Goal: Task Accomplishment & Management: Use online tool/utility

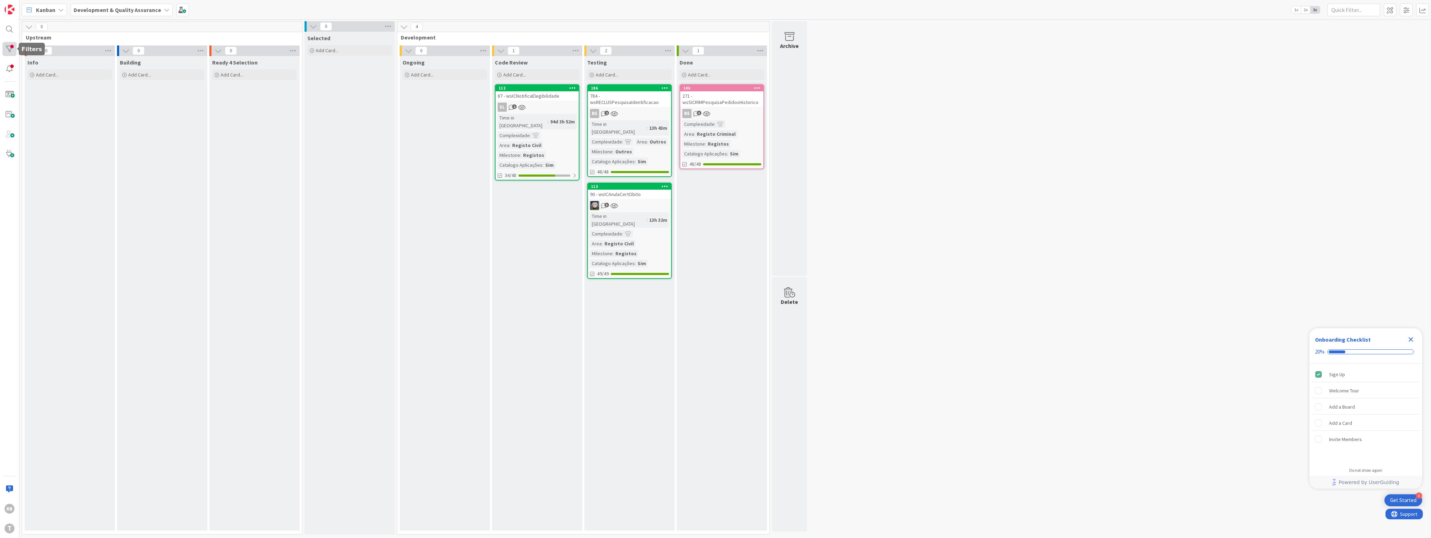
click at [11, 47] on div at bounding box center [9, 49] width 14 height 14
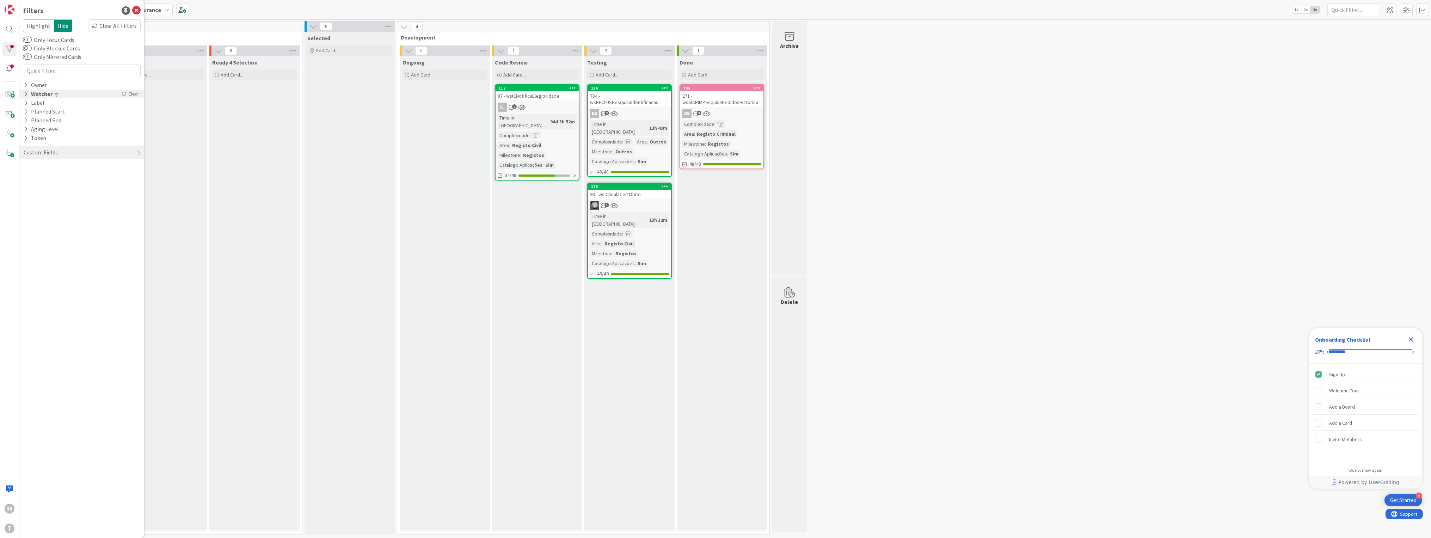
click at [38, 94] on div "Watcher" at bounding box center [38, 94] width 30 height 9
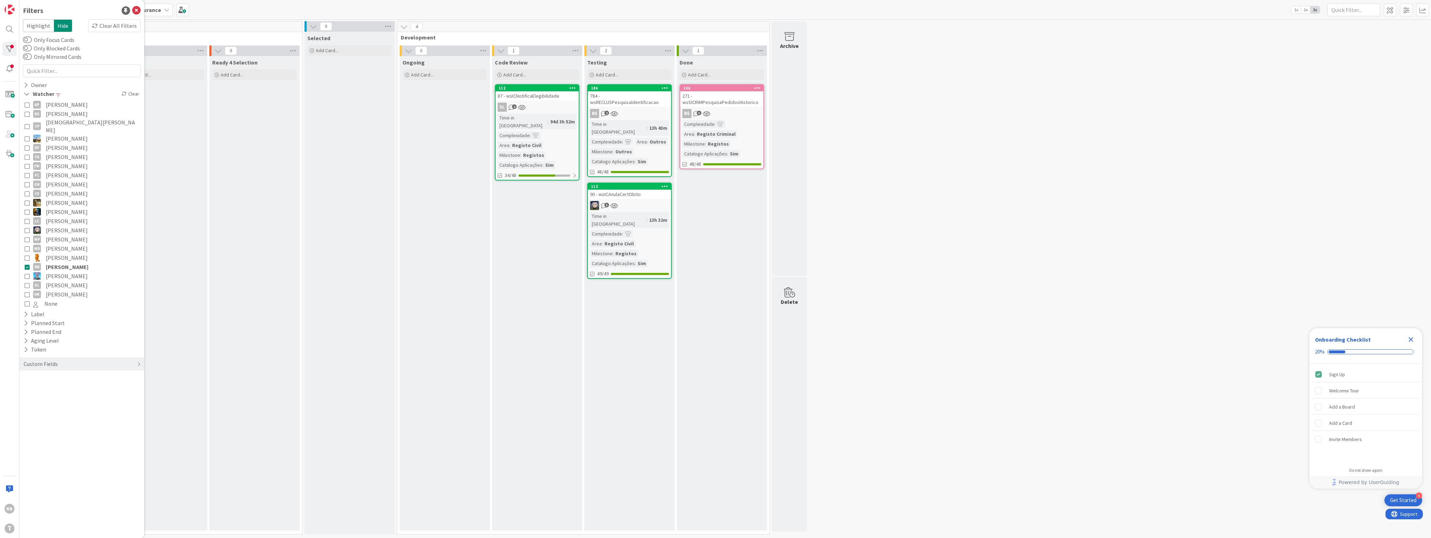
click at [26, 264] on icon at bounding box center [27, 266] width 5 height 5
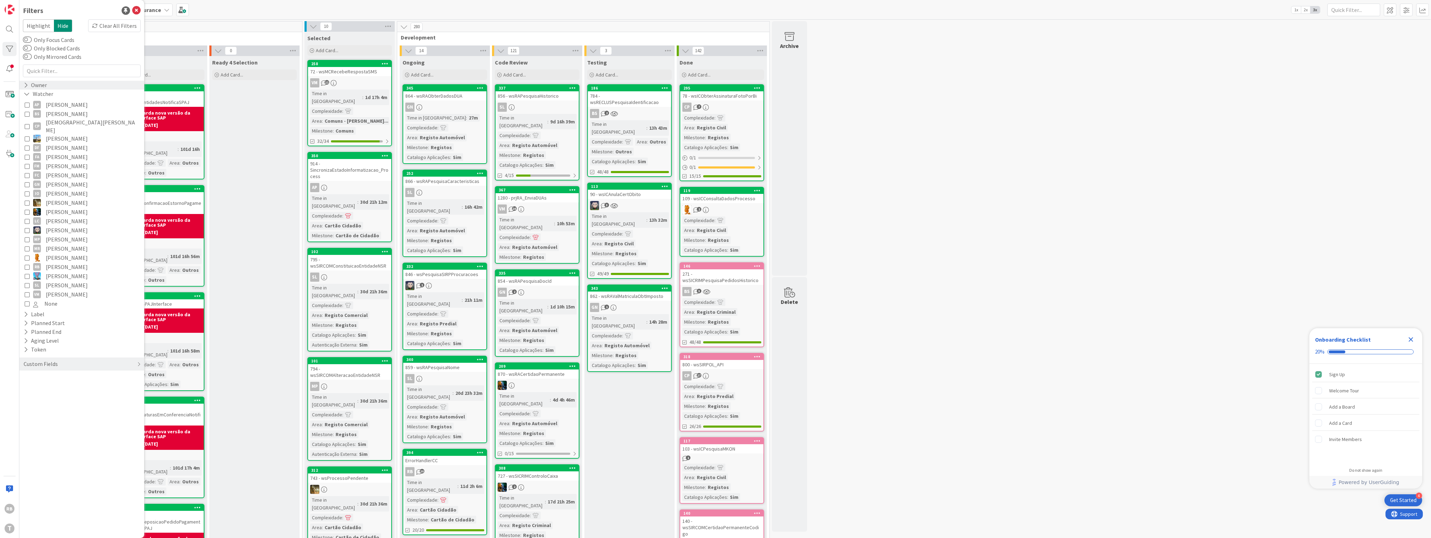
click at [40, 84] on div "Owner" at bounding box center [35, 85] width 25 height 9
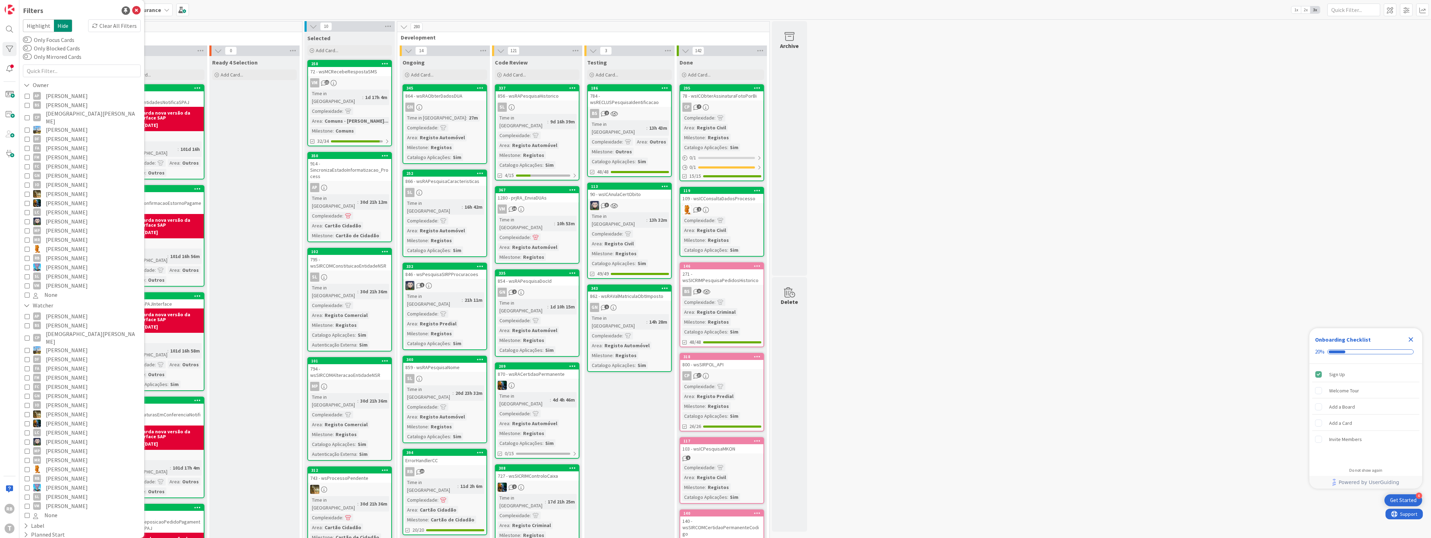
click at [30, 253] on button "RB [PERSON_NAME]" at bounding box center [82, 257] width 114 height 9
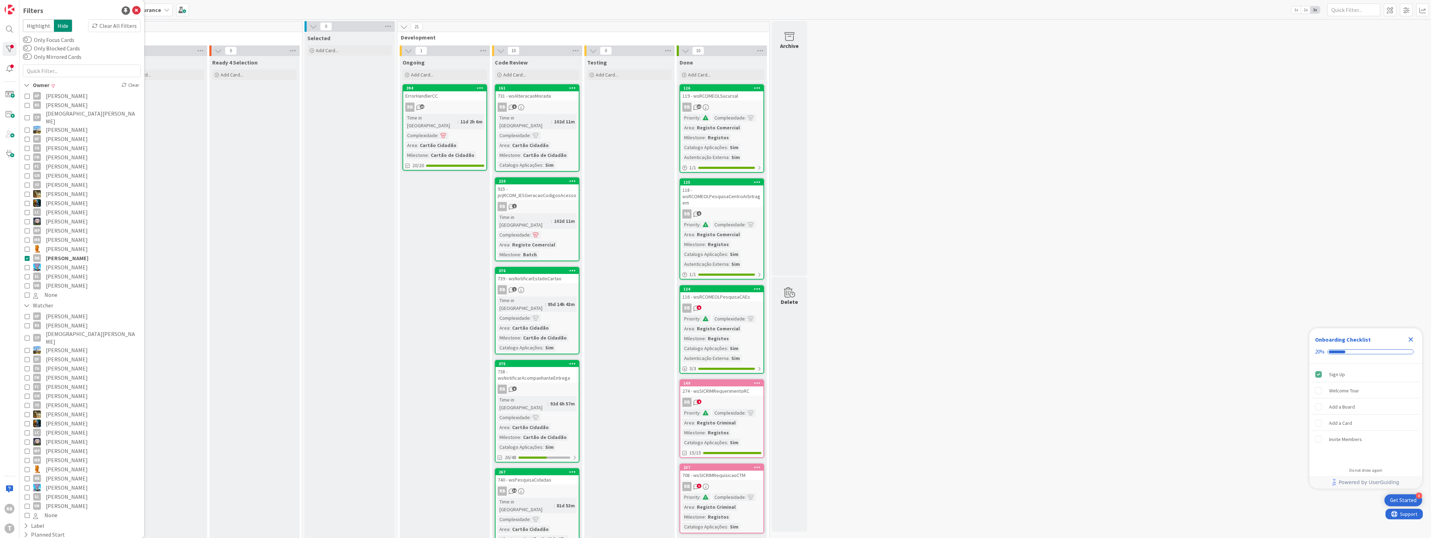
click at [23, 251] on div "AP [PERSON_NAME] BS [PERSON_NAME] CP [PERSON_NAME] DF [PERSON_NAME] FA [PERSON_…" at bounding box center [82, 195] width 118 height 211
click at [27, 255] on icon at bounding box center [27, 257] width 5 height 5
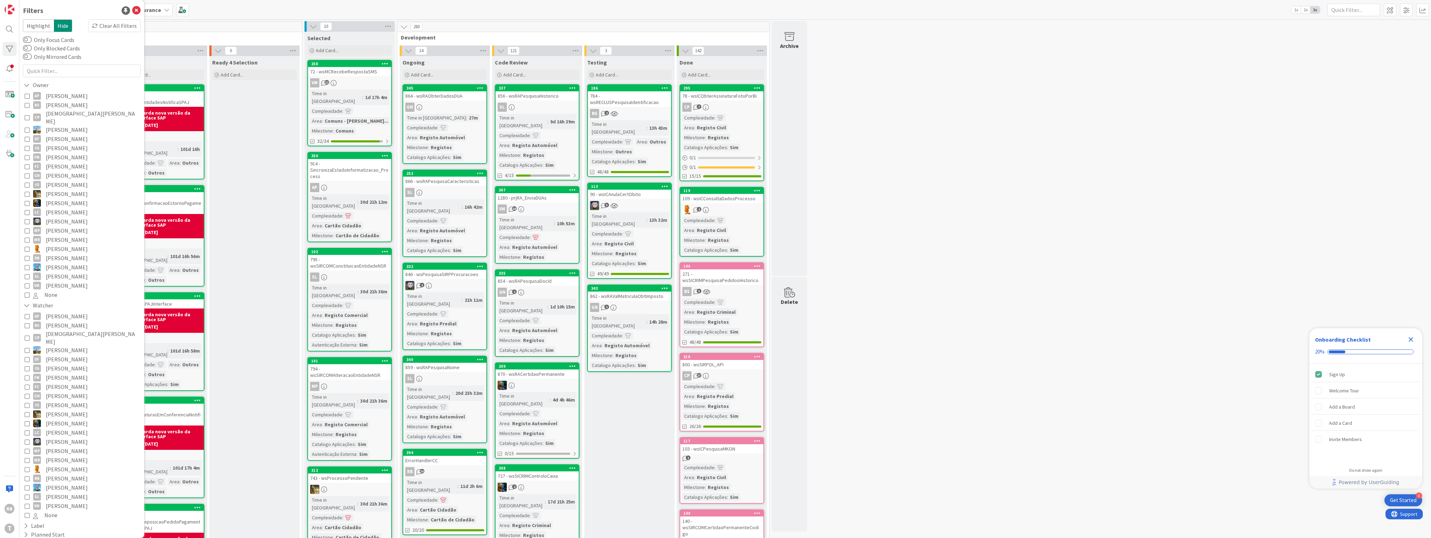
click at [27, 255] on icon at bounding box center [27, 257] width 5 height 5
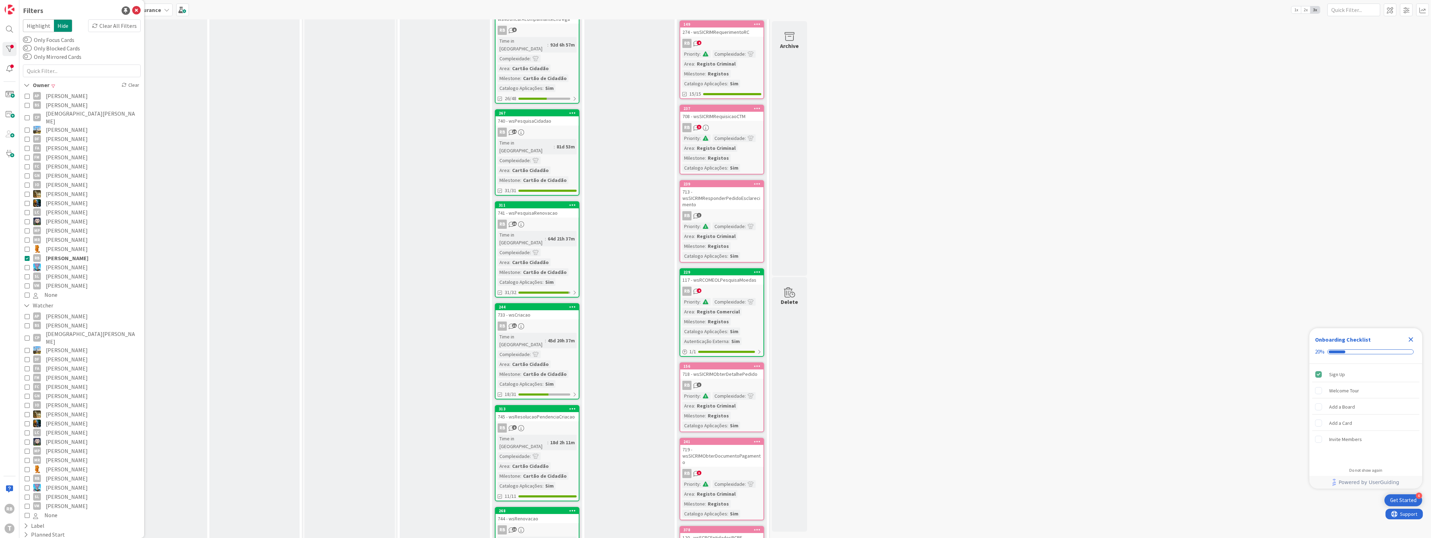
scroll to position [358, 0]
